Goal: Information Seeking & Learning: Learn about a topic

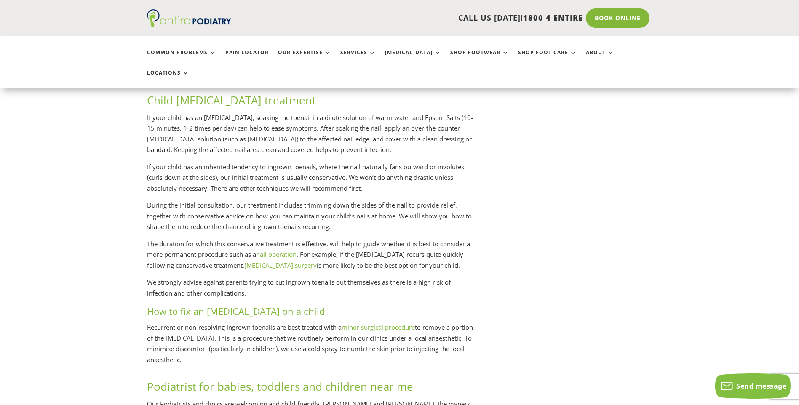
scroll to position [1483, 0]
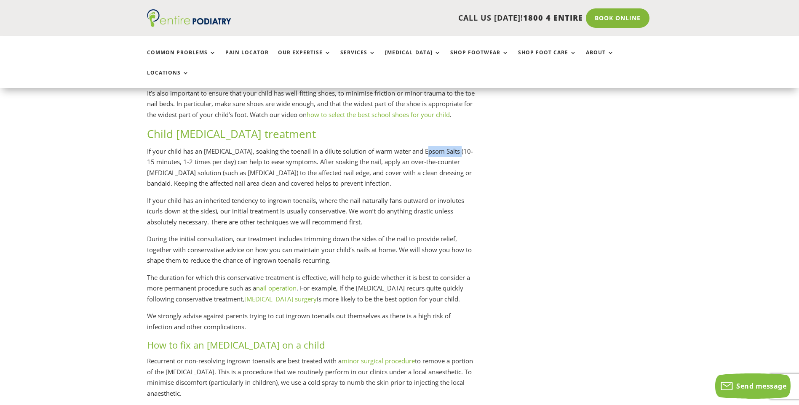
drag, startPoint x: 428, startPoint y: 144, endPoint x: 460, endPoint y: 141, distance: 31.7
click at [460, 146] on p "If your child has an [MEDICAL_DATA], soaking the toenail in a dilute solution o…" at bounding box center [311, 170] width 328 height 49
drag, startPoint x: 460, startPoint y: 141, endPoint x: 452, endPoint y: 142, distance: 8.0
copy p "Epsom Salts"
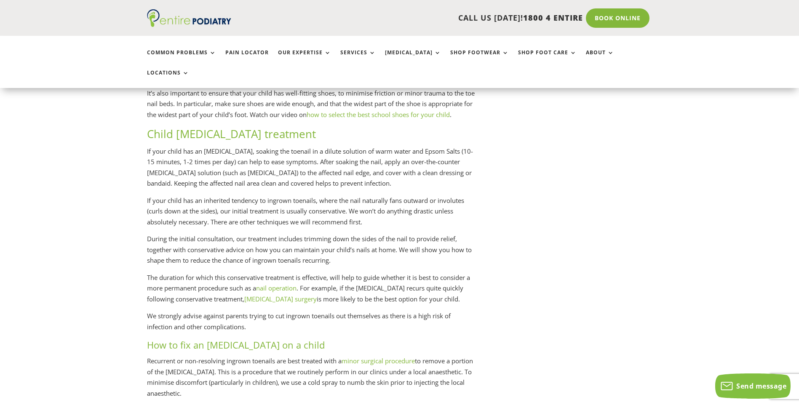
drag, startPoint x: 413, startPoint y: 153, endPoint x: 472, endPoint y: 152, distance: 58.6
click at [472, 152] on p "If your child has an [MEDICAL_DATA], soaking the toenail in a dilute solution o…" at bounding box center [311, 170] width 328 height 49
copy p "over-the-counter"
click at [447, 153] on p "If your child has an [MEDICAL_DATA], soaking the toenail in a dilute solution o…" at bounding box center [311, 170] width 328 height 49
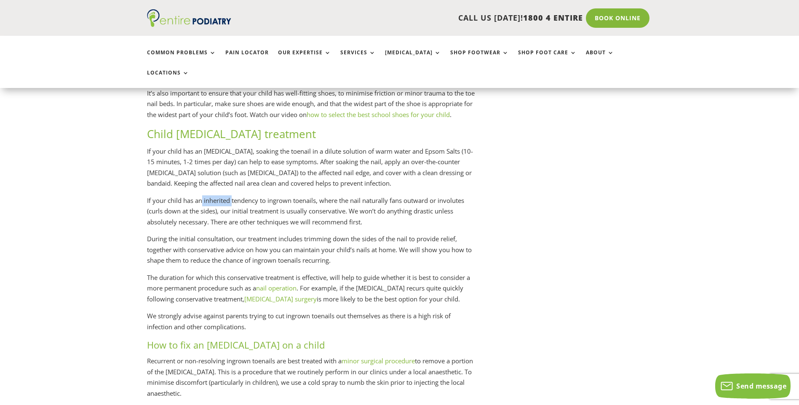
drag, startPoint x: 205, startPoint y: 189, endPoint x: 232, endPoint y: 188, distance: 27.0
click at [232, 195] on p "If your child has an inherited tendency to ingrown toenails, where the nail nat…" at bounding box center [311, 214] width 328 height 39
drag, startPoint x: 232, startPoint y: 188, endPoint x: 225, endPoint y: 191, distance: 8.1
copy p "inherited"
drag, startPoint x: 246, startPoint y: 189, endPoint x: 238, endPoint y: 133, distance: 56.6
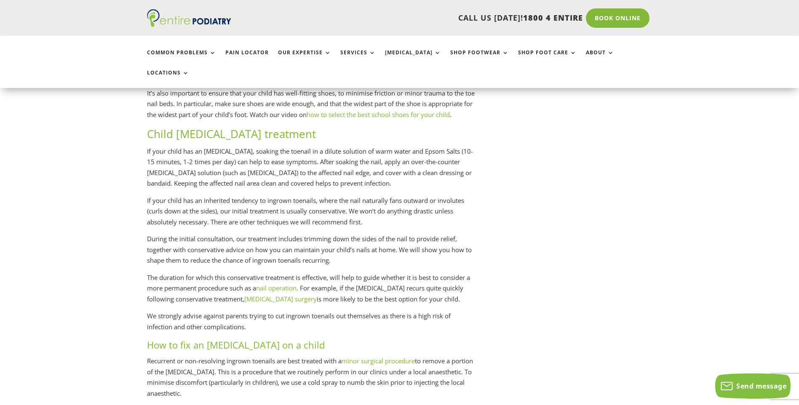
click at [246, 195] on p "If your child has an inherited tendency to ingrown toenails, where the nail nat…" at bounding box center [311, 214] width 328 height 39
